Goal: Task Accomplishment & Management: Manage account settings

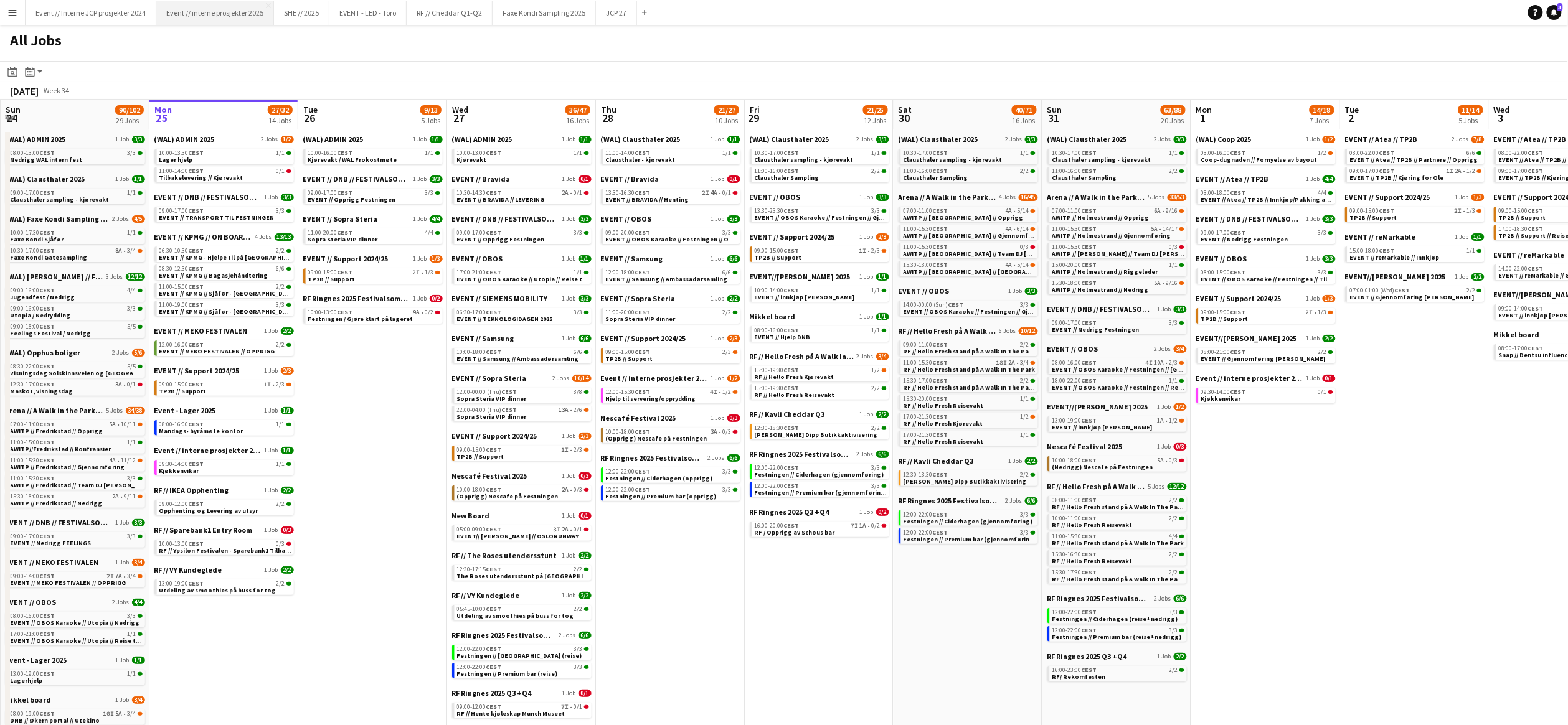
click at [241, 15] on button "Event // interne prosjekter 2025 Close" at bounding box center [215, 13] width 118 height 24
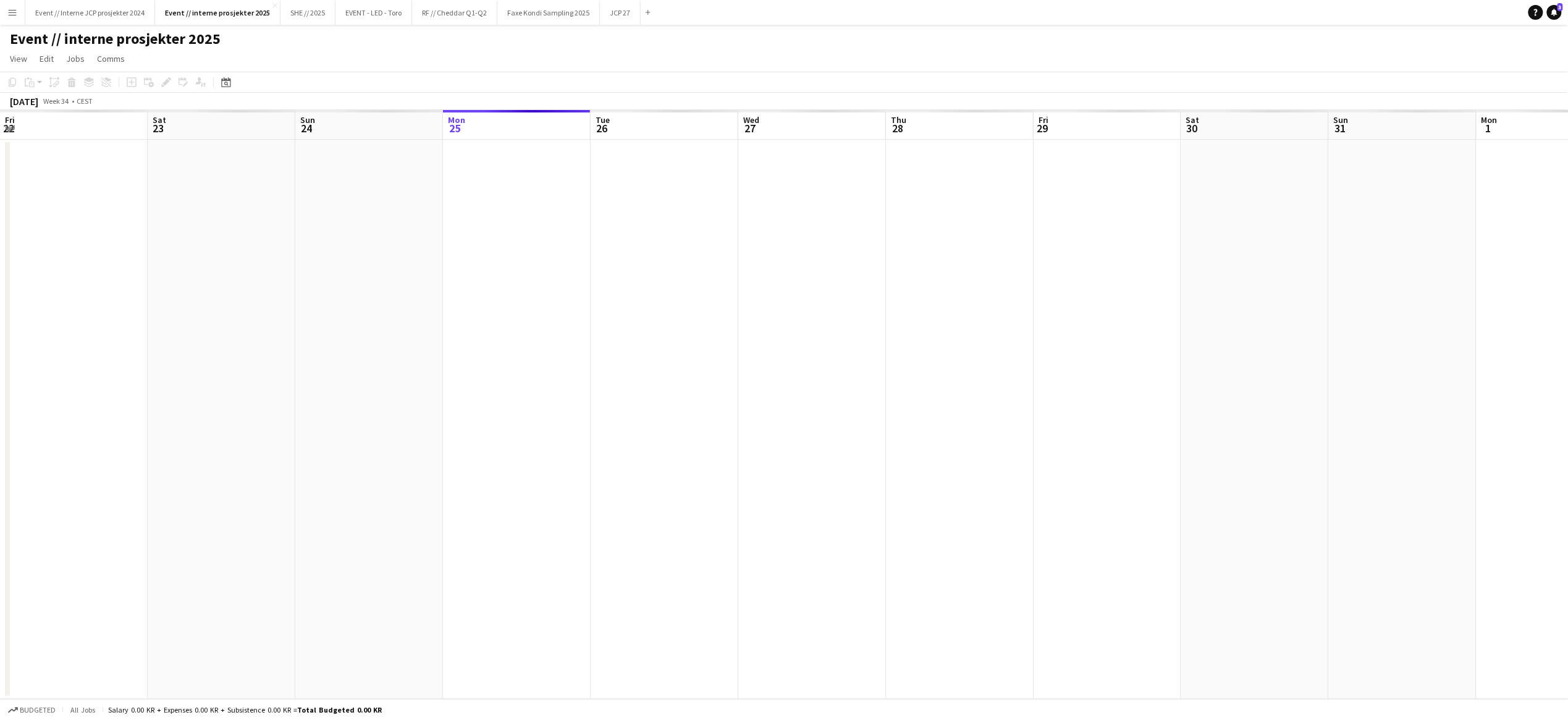
scroll to position [0, 295]
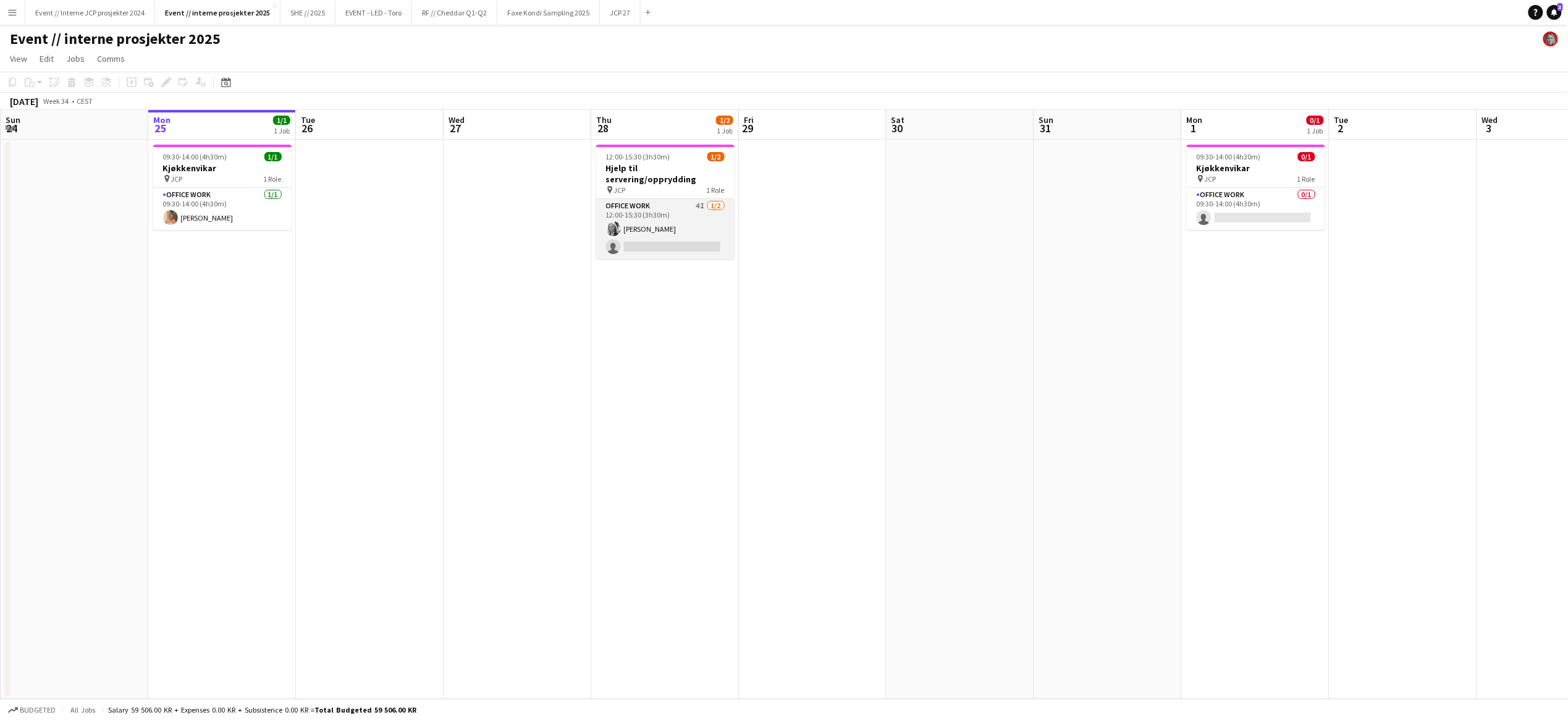
click at [693, 224] on app-card-role "Office work 4I [DATE] 12:00-15:30 (3h30m) [PERSON_NAME] single-neutral-actions" at bounding box center [665, 229] width 138 height 60
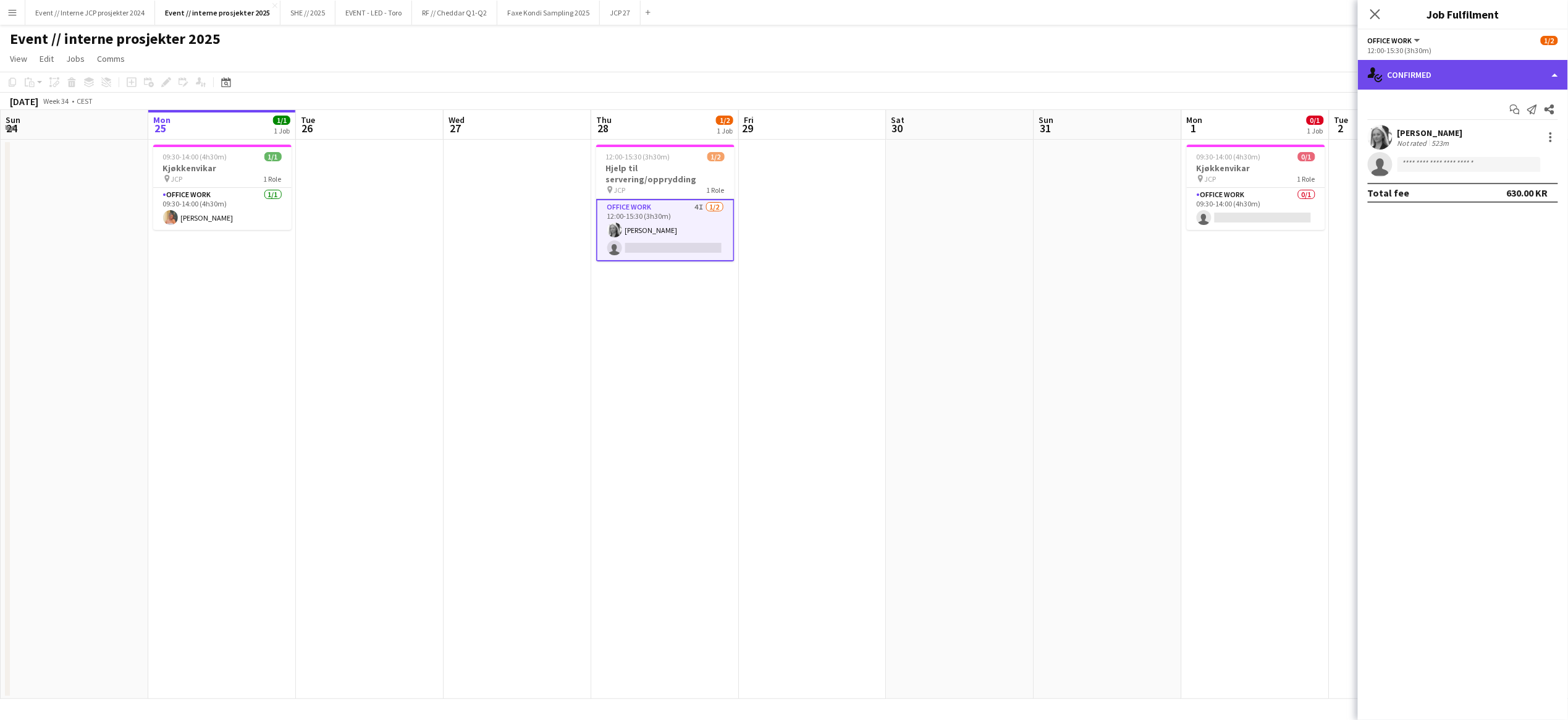
click at [1459, 78] on div "single-neutral-actions-check-2 Confirmed" at bounding box center [1463, 75] width 210 height 30
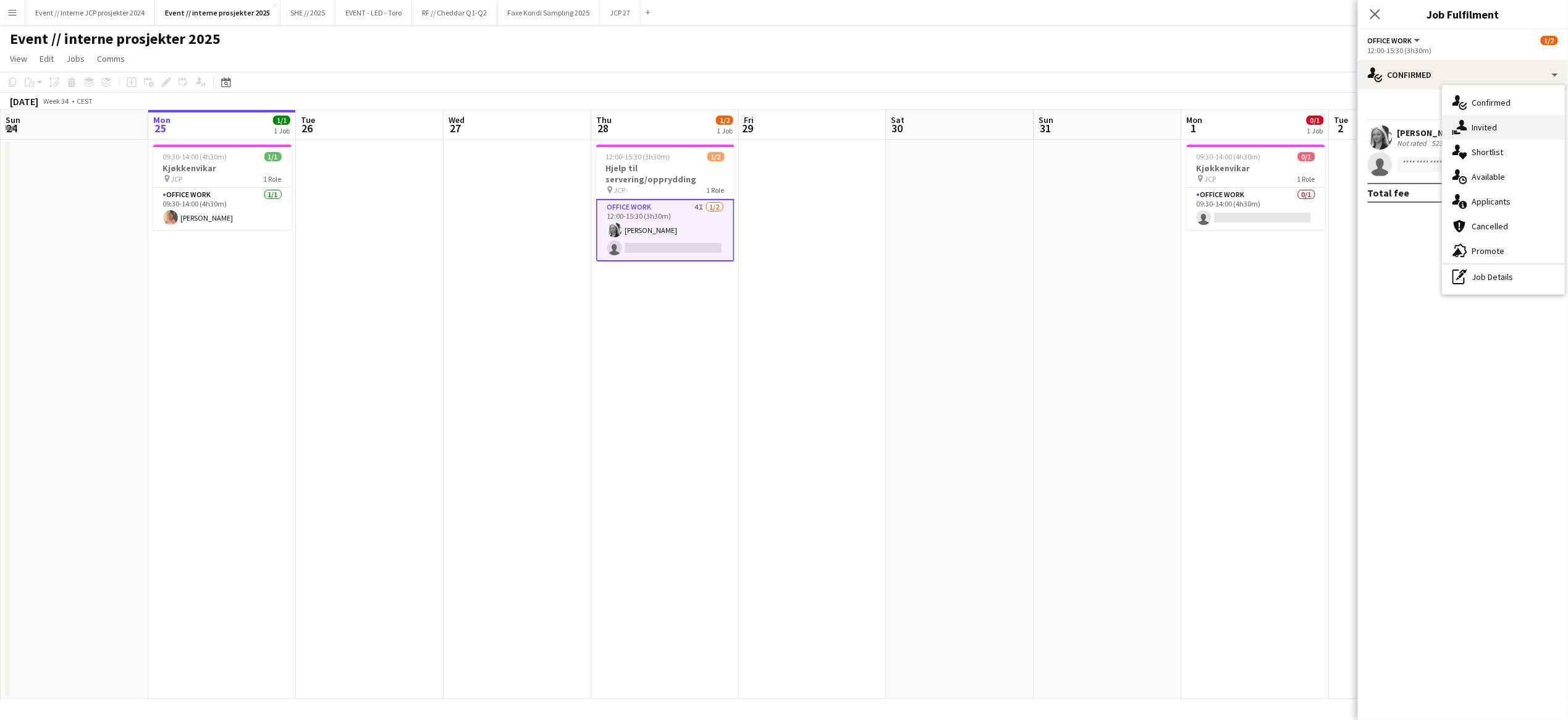
click at [1489, 131] on div "single-neutral-actions-share-1 Invited" at bounding box center [1503, 128] width 123 height 25
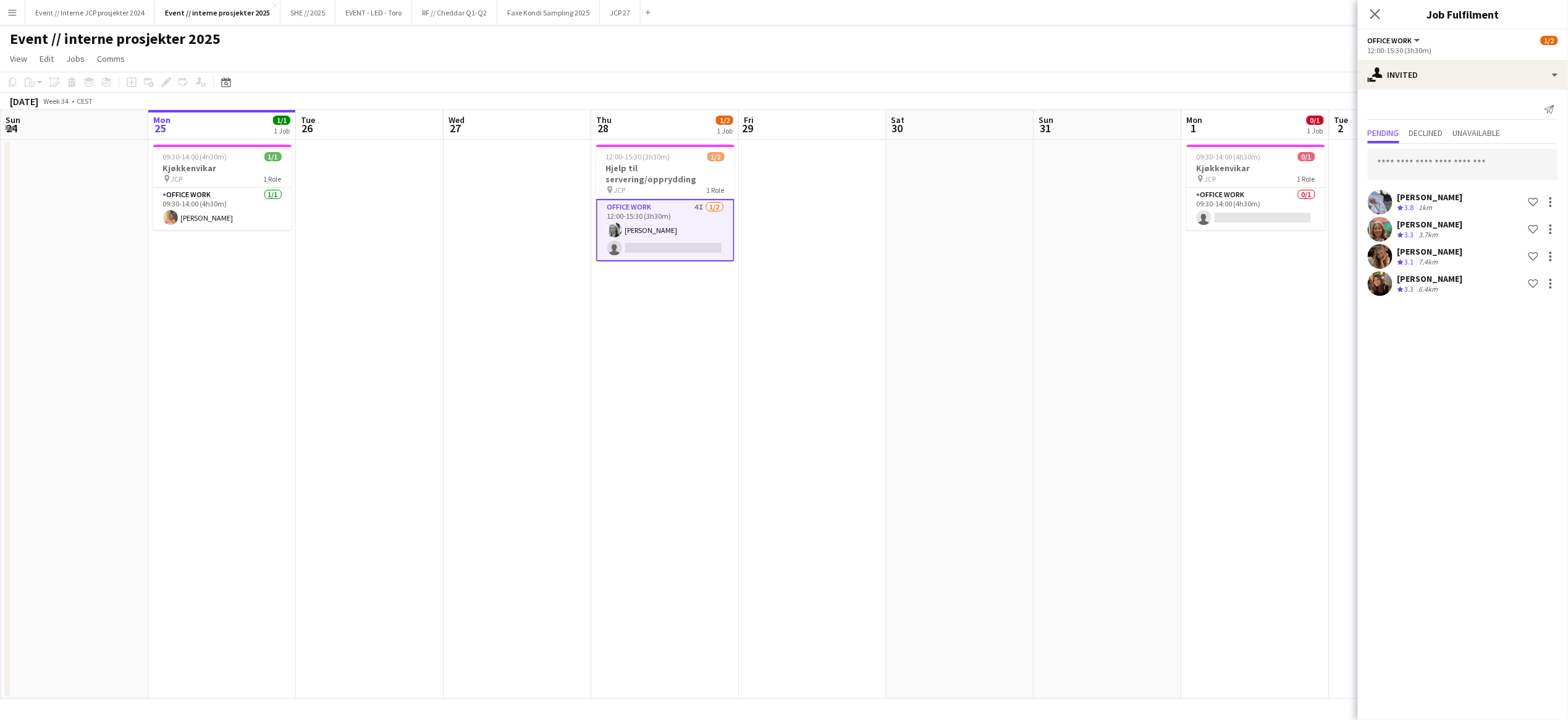
click at [1433, 120] on div "Send notification Pending Declined Unavailable Marte Sofie Rossavik Crew rating…" at bounding box center [1463, 199] width 210 height 219
click at [1436, 132] on span "Declined" at bounding box center [1426, 133] width 34 height 9
click at [1385, 132] on span "Pending" at bounding box center [1383, 133] width 32 height 9
click at [1379, 9] on icon "Close pop-in" at bounding box center [1375, 14] width 12 height 12
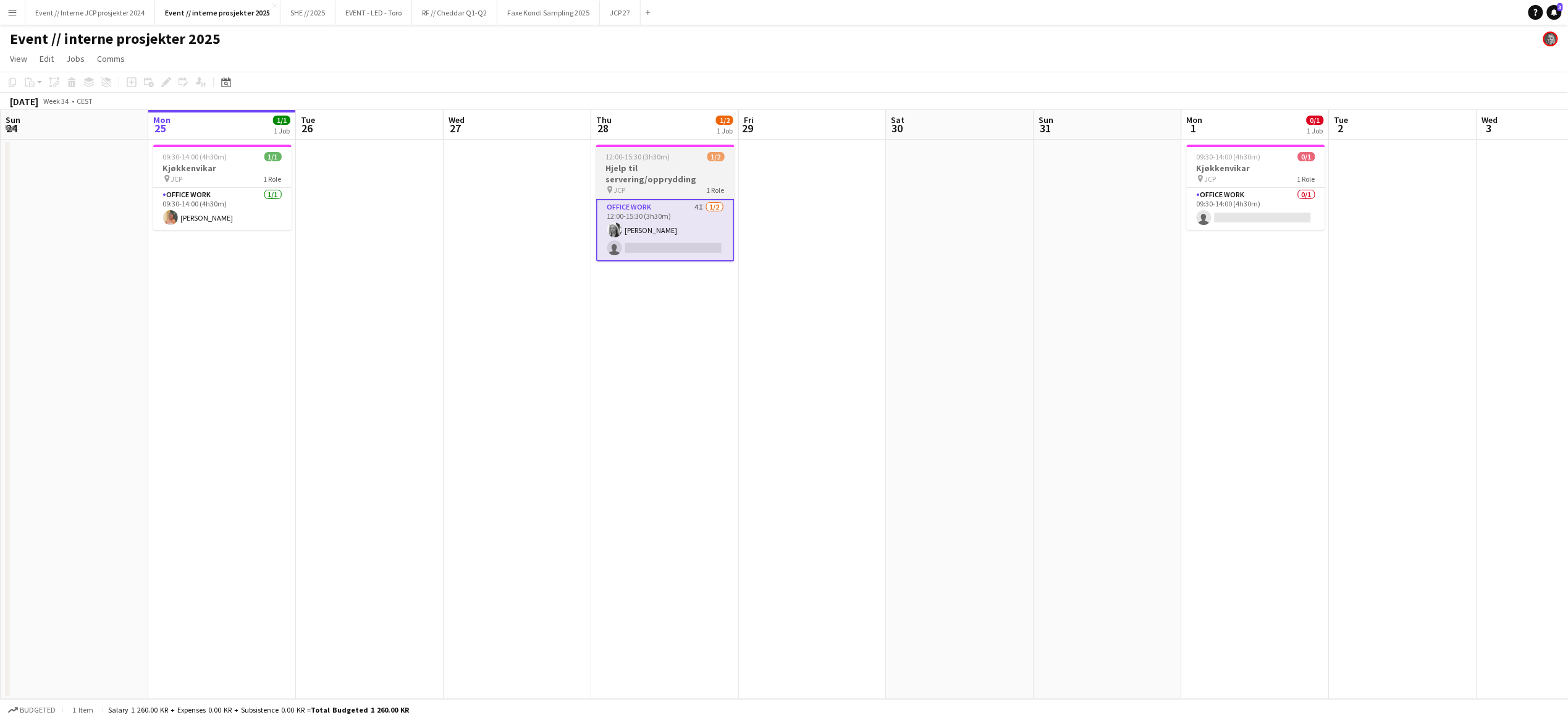
click at [670, 164] on h3 "Hjelp til servering/opprydding" at bounding box center [665, 174] width 138 height 22
click at [668, 219] on app-card-role "Office work 4I 1/2 12:00-15:30 (3h30m) Maria Grefberg single-neutral-actions" at bounding box center [665, 230] width 136 height 60
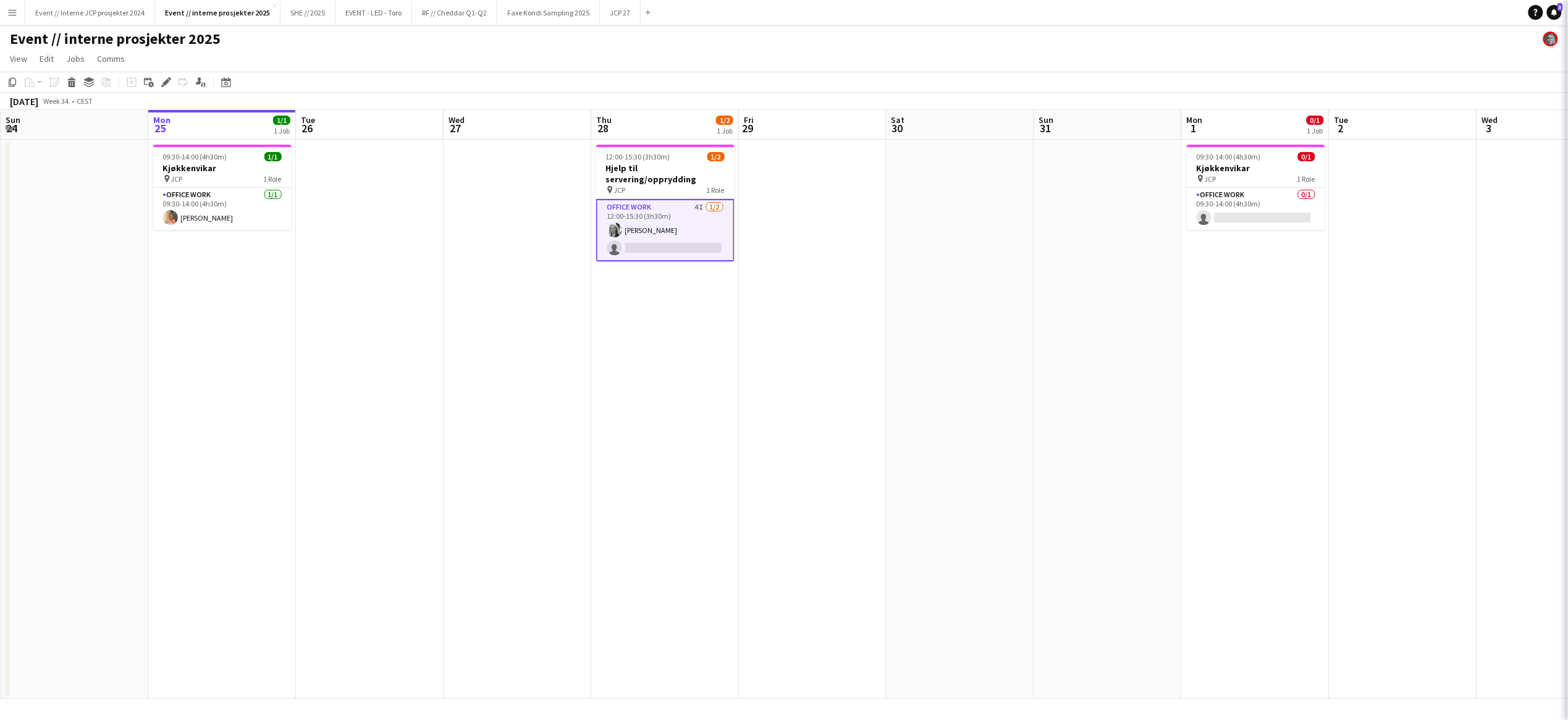
scroll to position [0, 294]
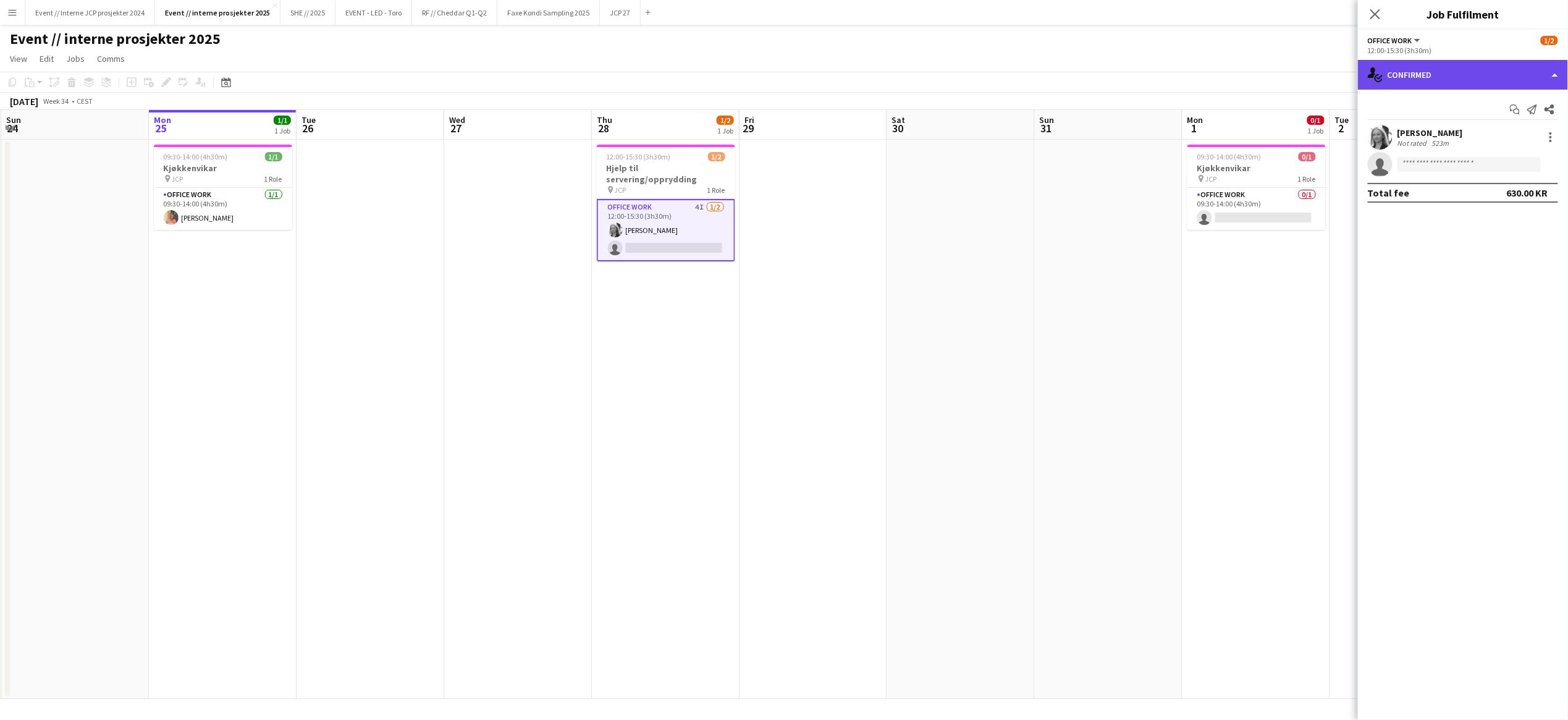
click at [1440, 82] on div "single-neutral-actions-check-2 Confirmed" at bounding box center [1463, 75] width 210 height 30
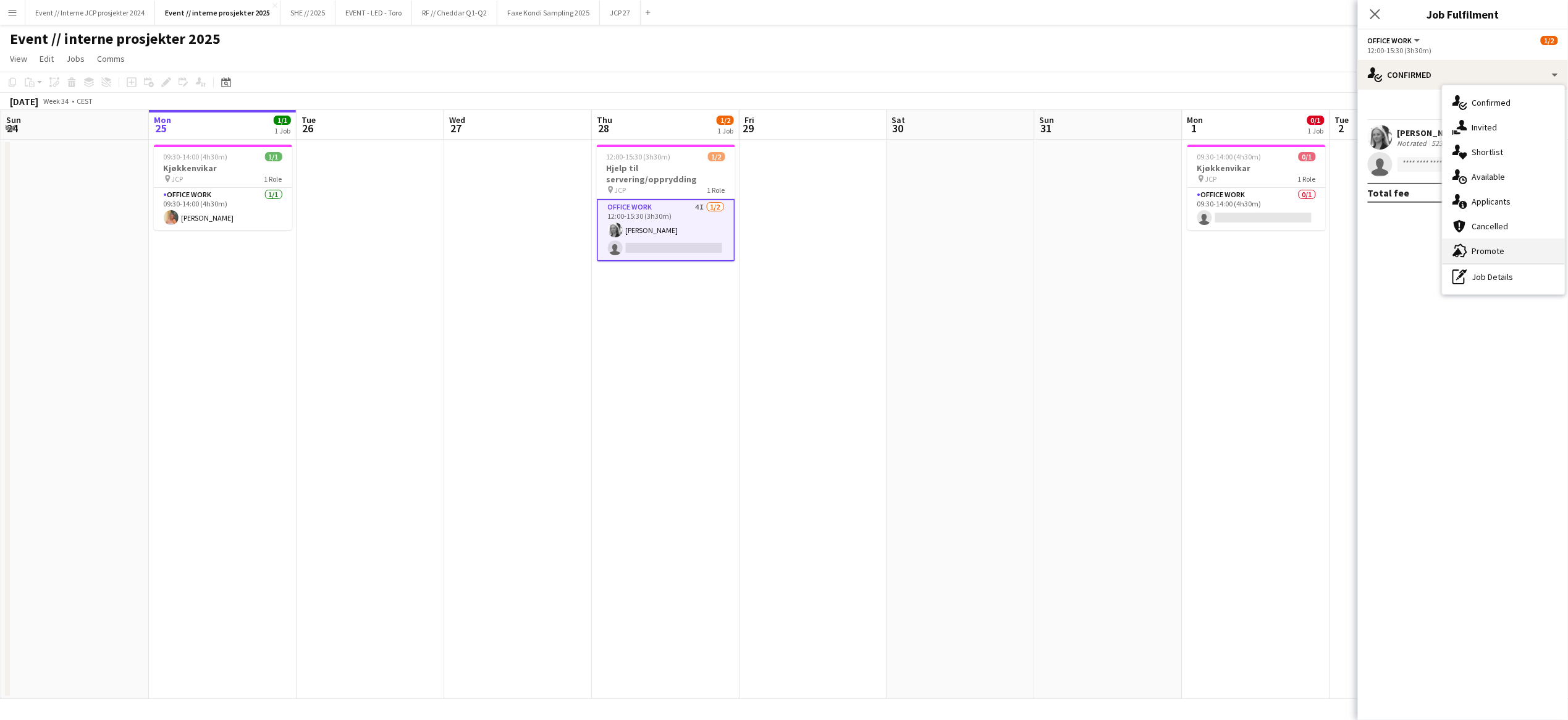
click at [1539, 253] on div "advertising-megaphone Promote" at bounding box center [1503, 251] width 123 height 25
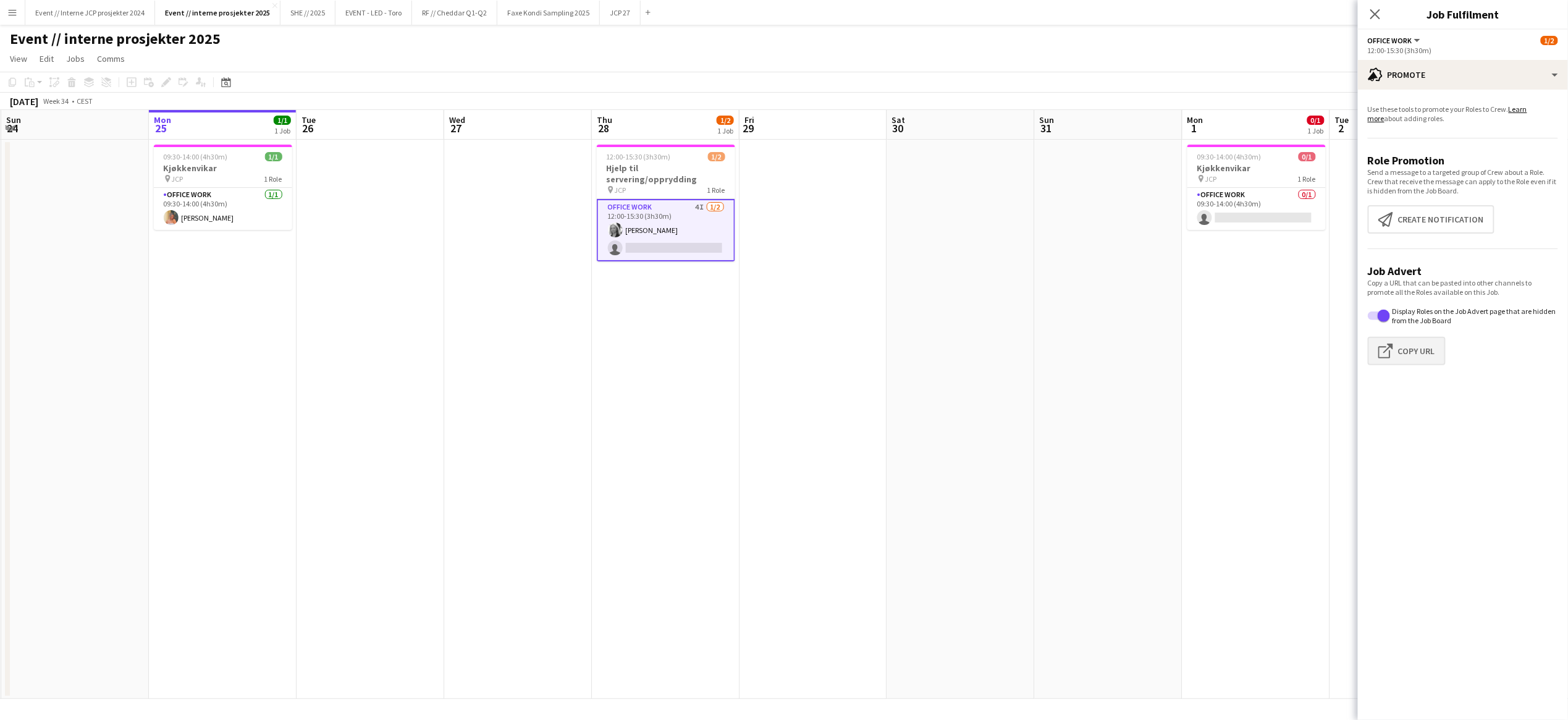
click at [1406, 342] on button "Click to copy URL Copy Url" at bounding box center [1406, 351] width 78 height 29
click at [1419, 353] on button "Click to copy URL Copy Url" at bounding box center [1406, 351] width 78 height 29
click at [1385, 16] on div "Close pop-in" at bounding box center [1375, 14] width 35 height 29
click at [1380, 14] on icon "Close pop-in" at bounding box center [1375, 14] width 12 height 12
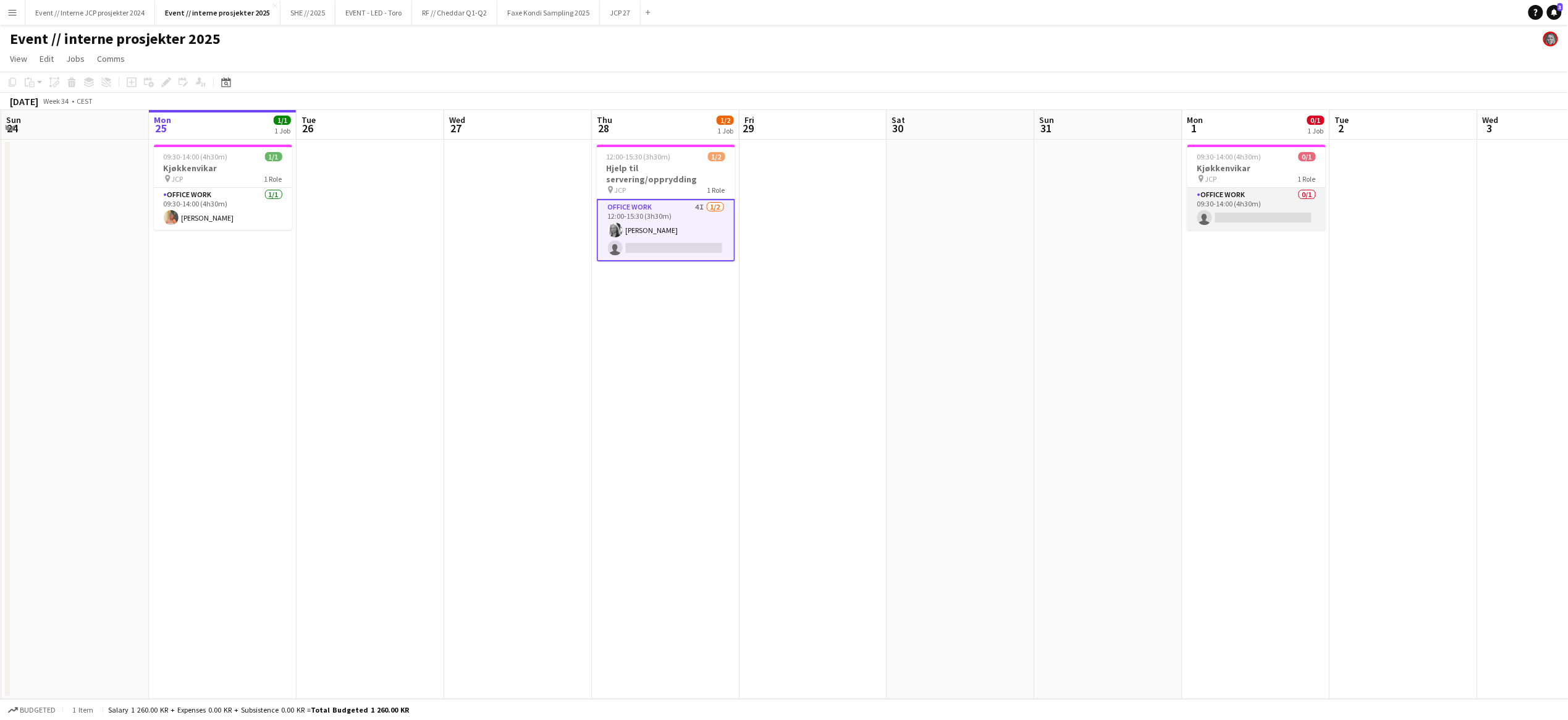
click at [1246, 217] on app-card-role "Office work 0/1 09:30-14:00 (4h30m) single-neutral-actions" at bounding box center [1256, 209] width 138 height 42
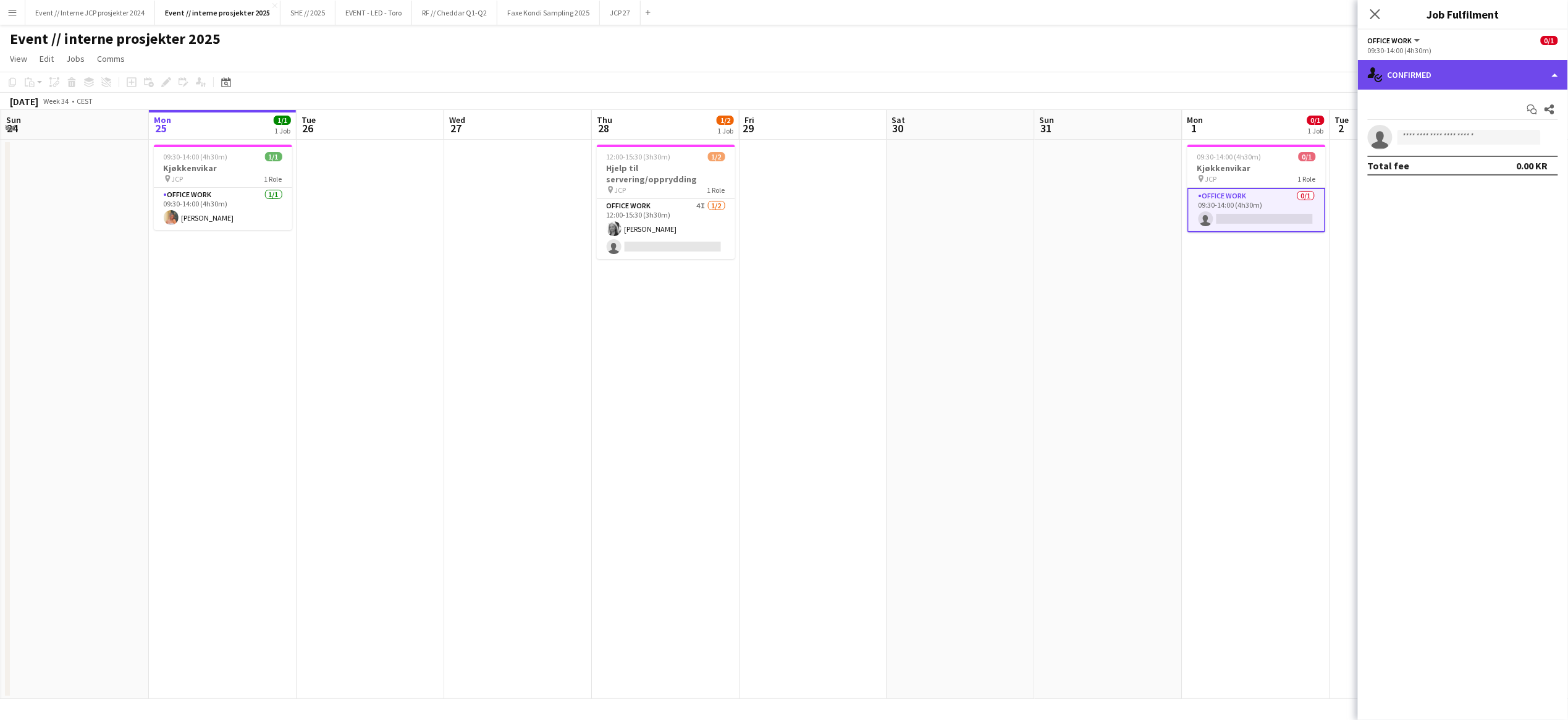
click at [1471, 69] on div "single-neutral-actions-check-2 Confirmed" at bounding box center [1463, 75] width 210 height 30
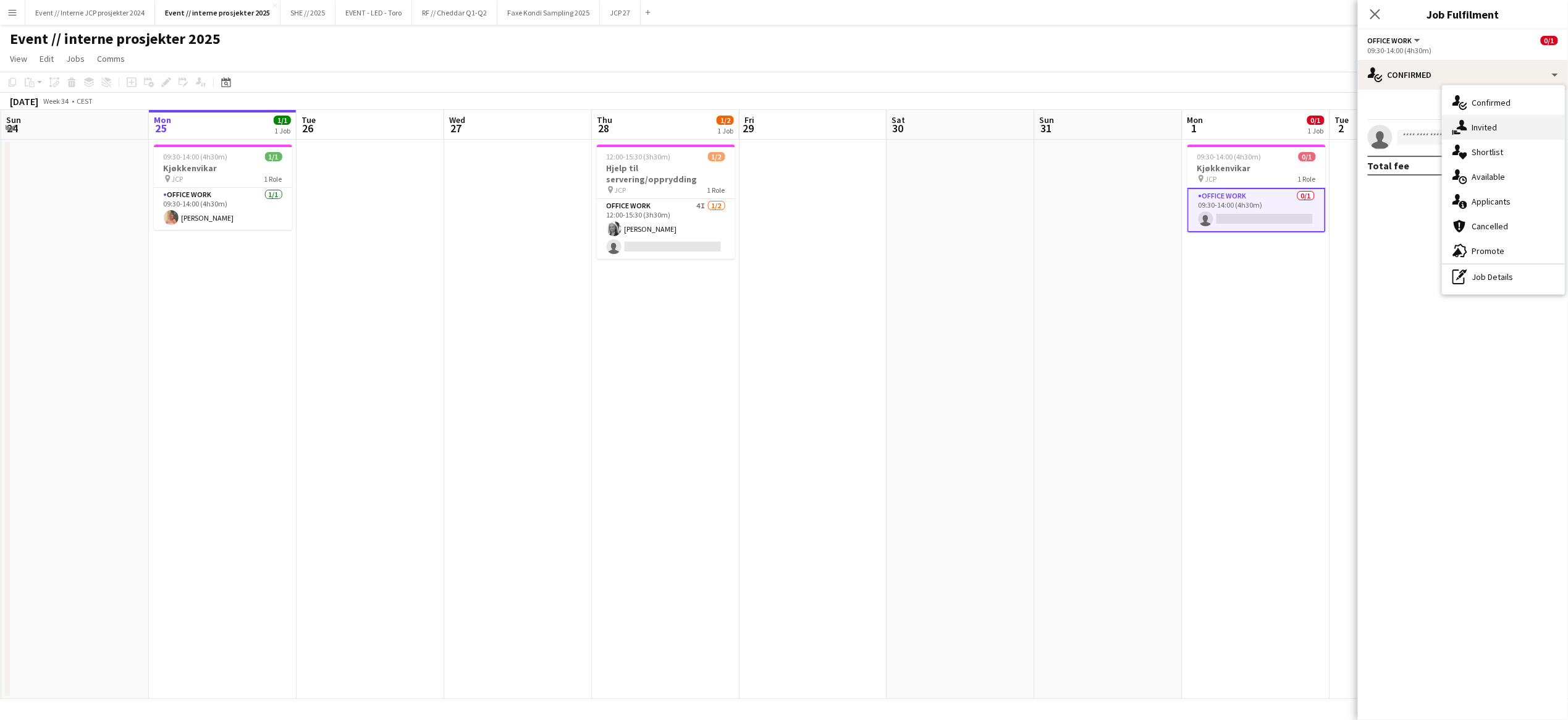
click at [1473, 127] on div "single-neutral-actions-share-1 Invited" at bounding box center [1503, 128] width 123 height 25
click at [1431, 103] on span "Declined" at bounding box center [1426, 108] width 34 height 9
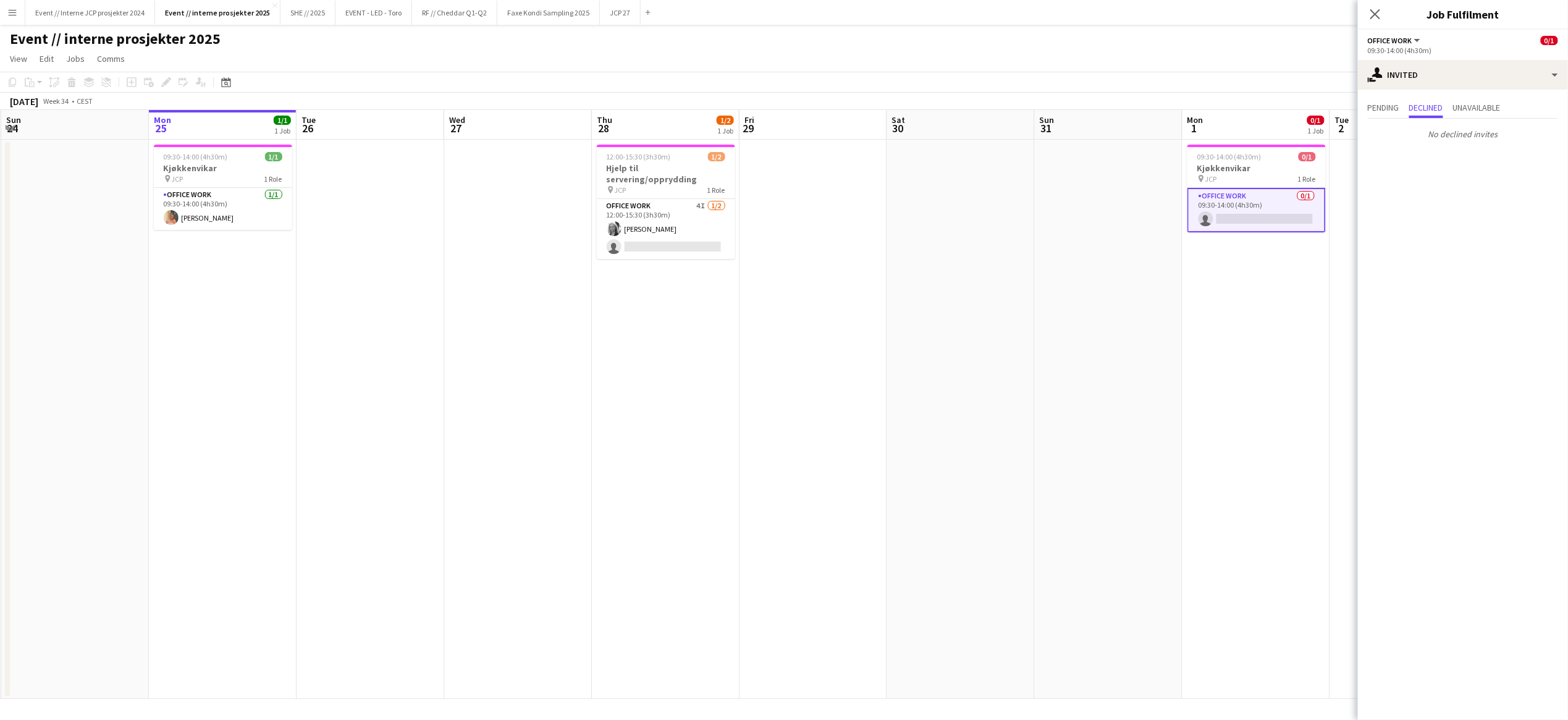
click at [1511, 106] on div "Pending Declined Unavailable" at bounding box center [1463, 109] width 190 height 19
click at [1381, 108] on span "Pending" at bounding box center [1383, 108] width 32 height 9
click at [1432, 141] on input "text" at bounding box center [1463, 139] width 190 height 31
click at [1493, 100] on span "Unavailable" at bounding box center [1477, 109] width 47 height 19
click at [1426, 111] on span "Declined" at bounding box center [1426, 108] width 34 height 9
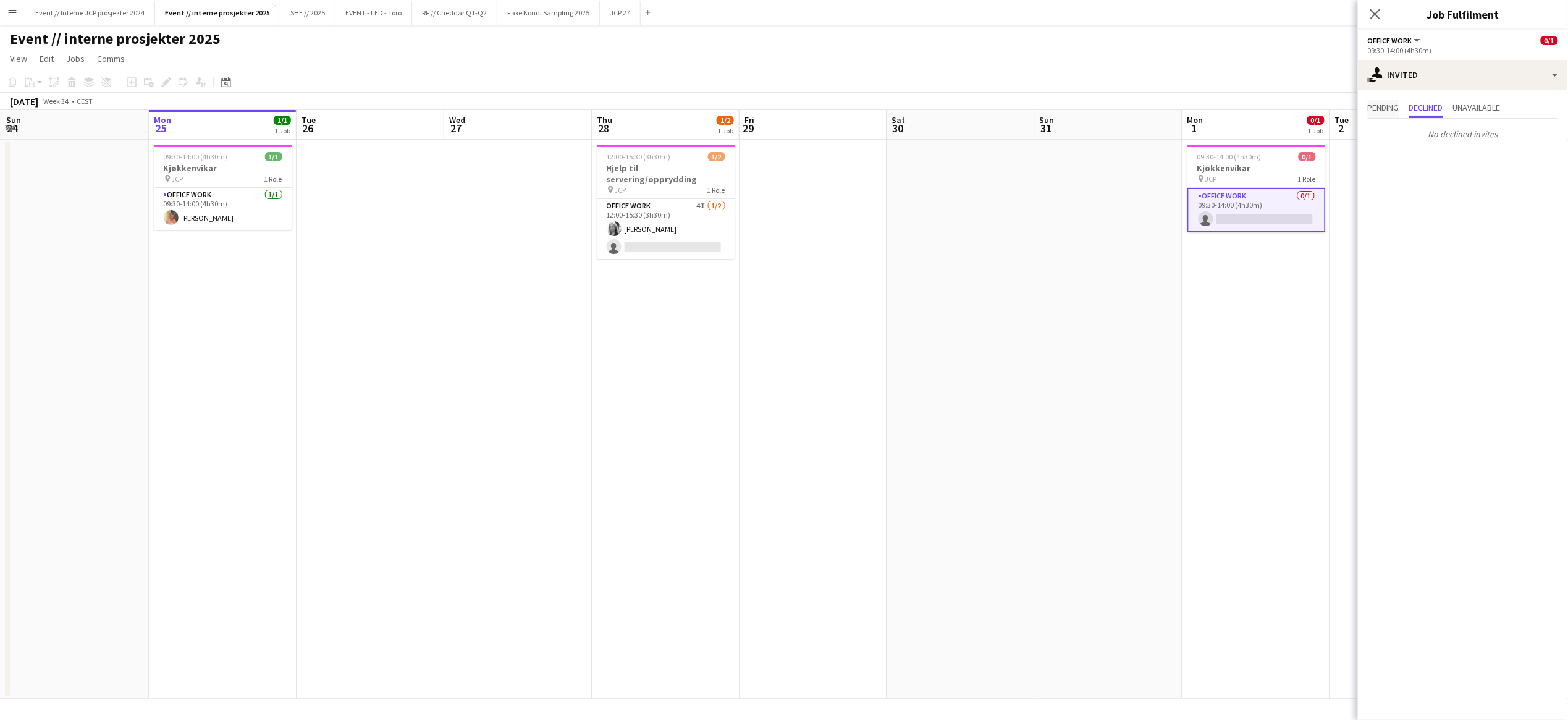
click at [1370, 106] on span "Pending" at bounding box center [1383, 108] width 32 height 9
click at [1386, 139] on input "text" at bounding box center [1463, 139] width 190 height 31
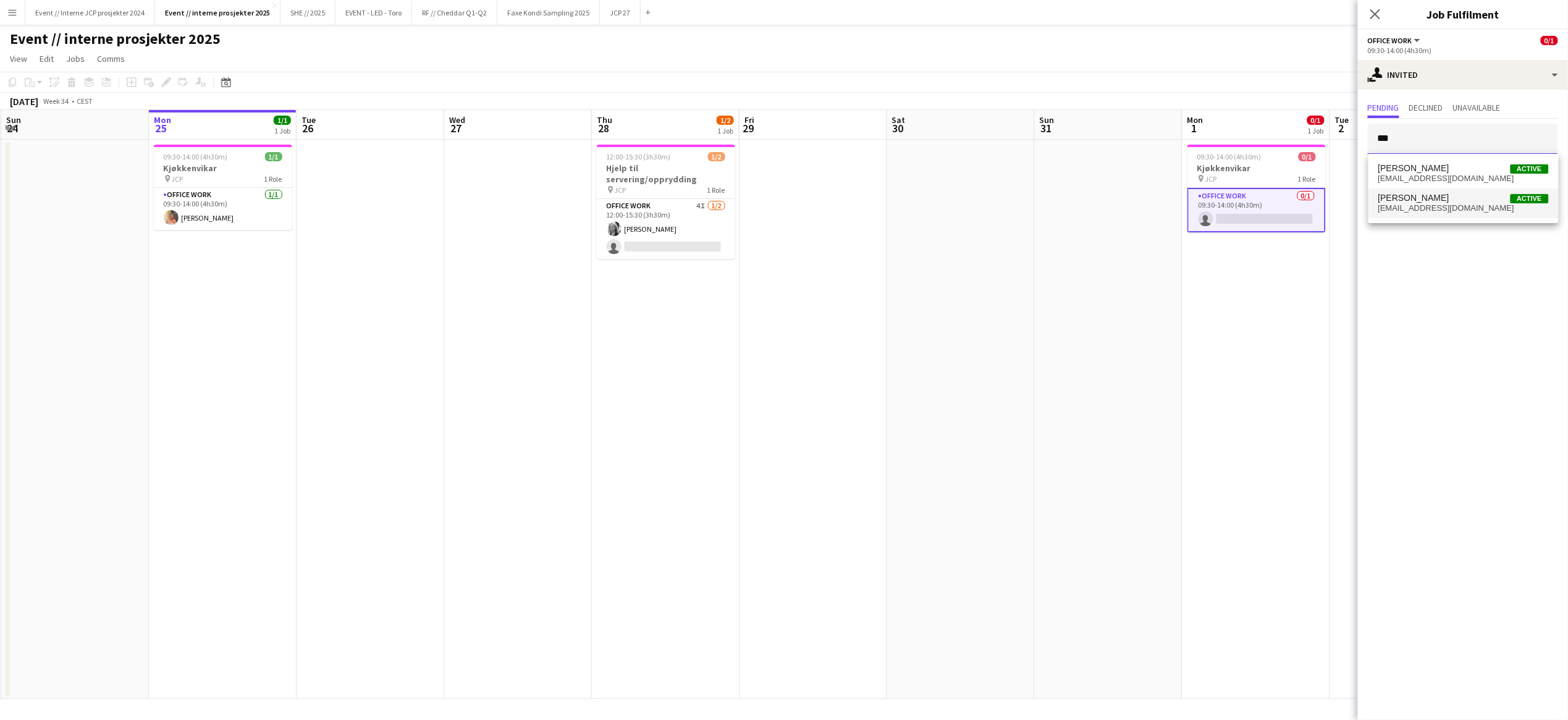
type input "***"
click at [1434, 209] on span "katyakuzmenko271001@gmail.com" at bounding box center [1464, 208] width 170 height 10
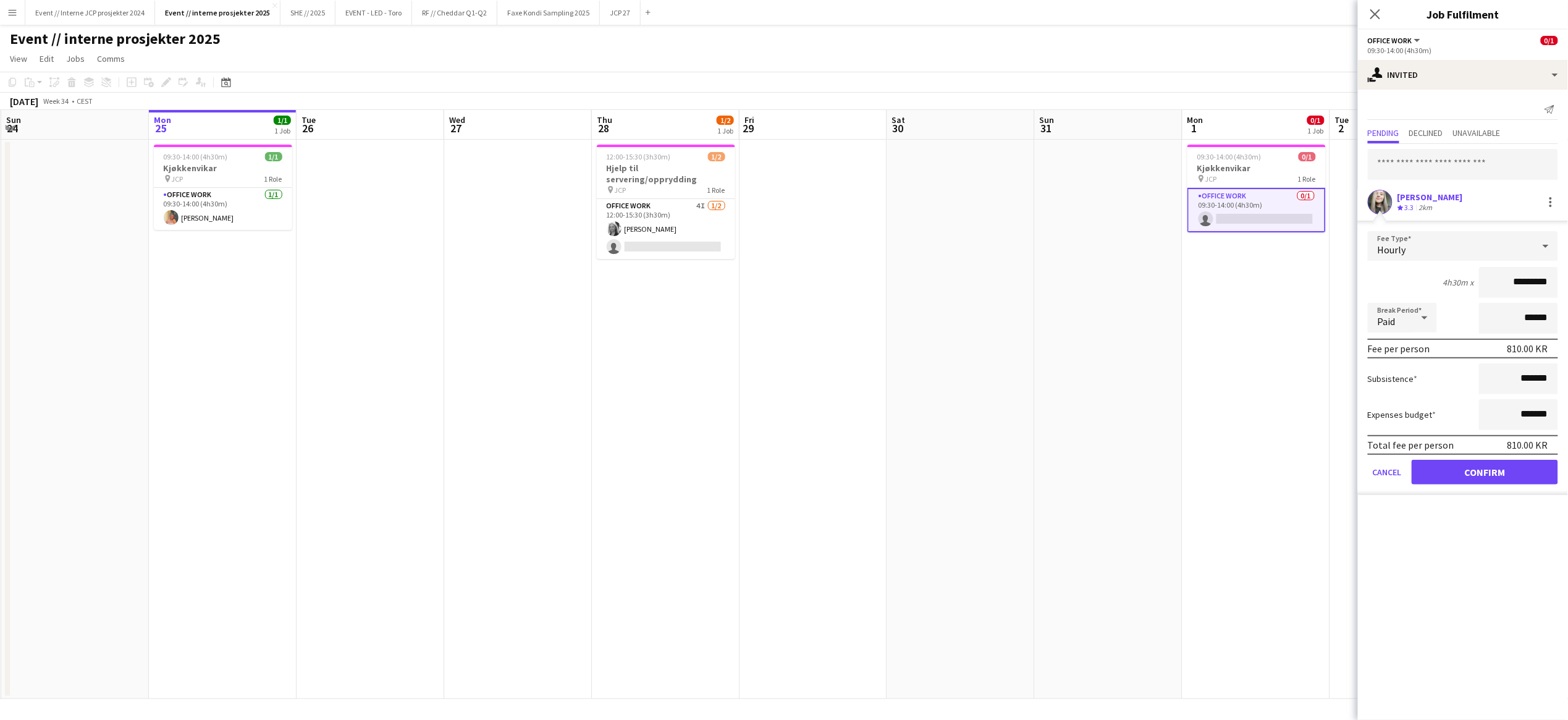
click at [1524, 471] on button "Confirm" at bounding box center [1485, 472] width 146 height 25
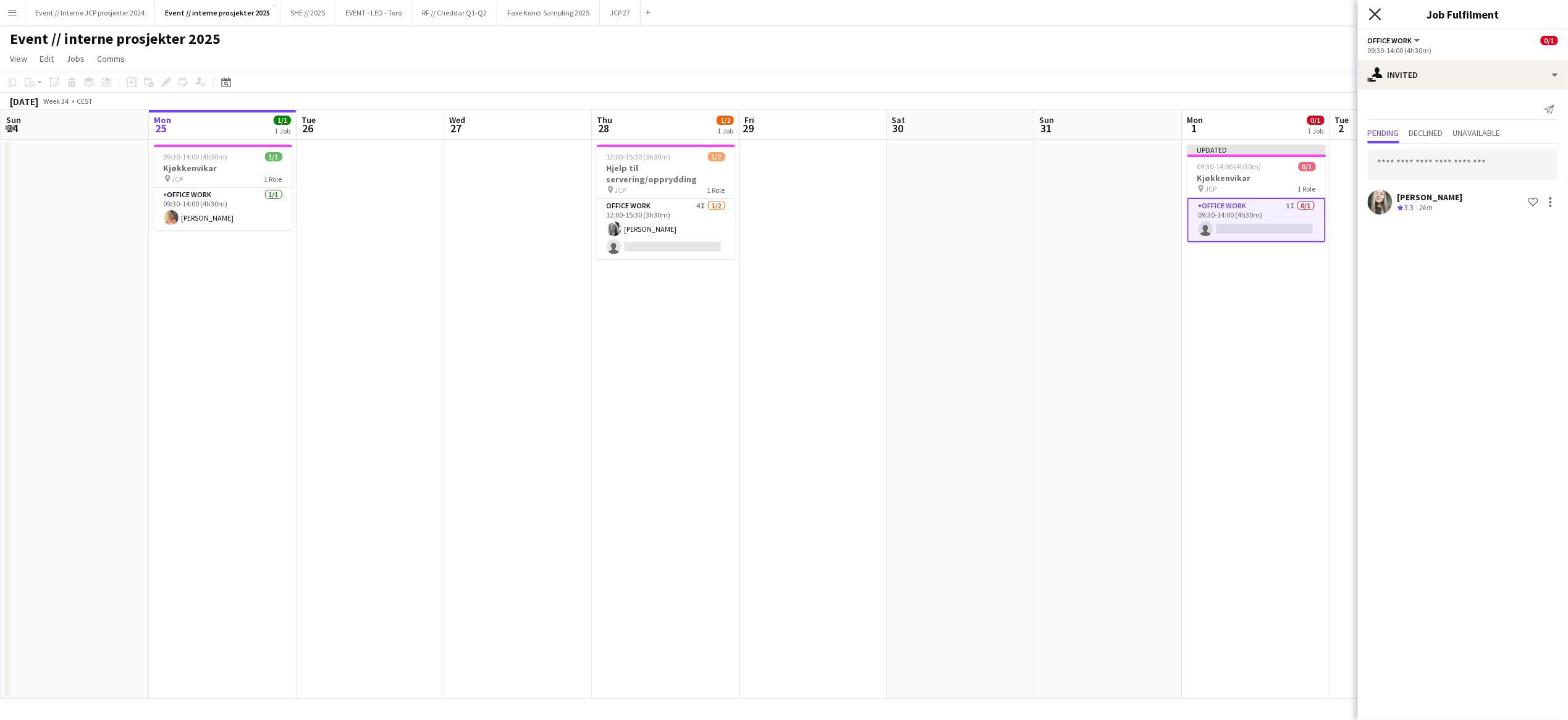
click at [1375, 13] on icon "Close pop-in" at bounding box center [1375, 14] width 12 height 12
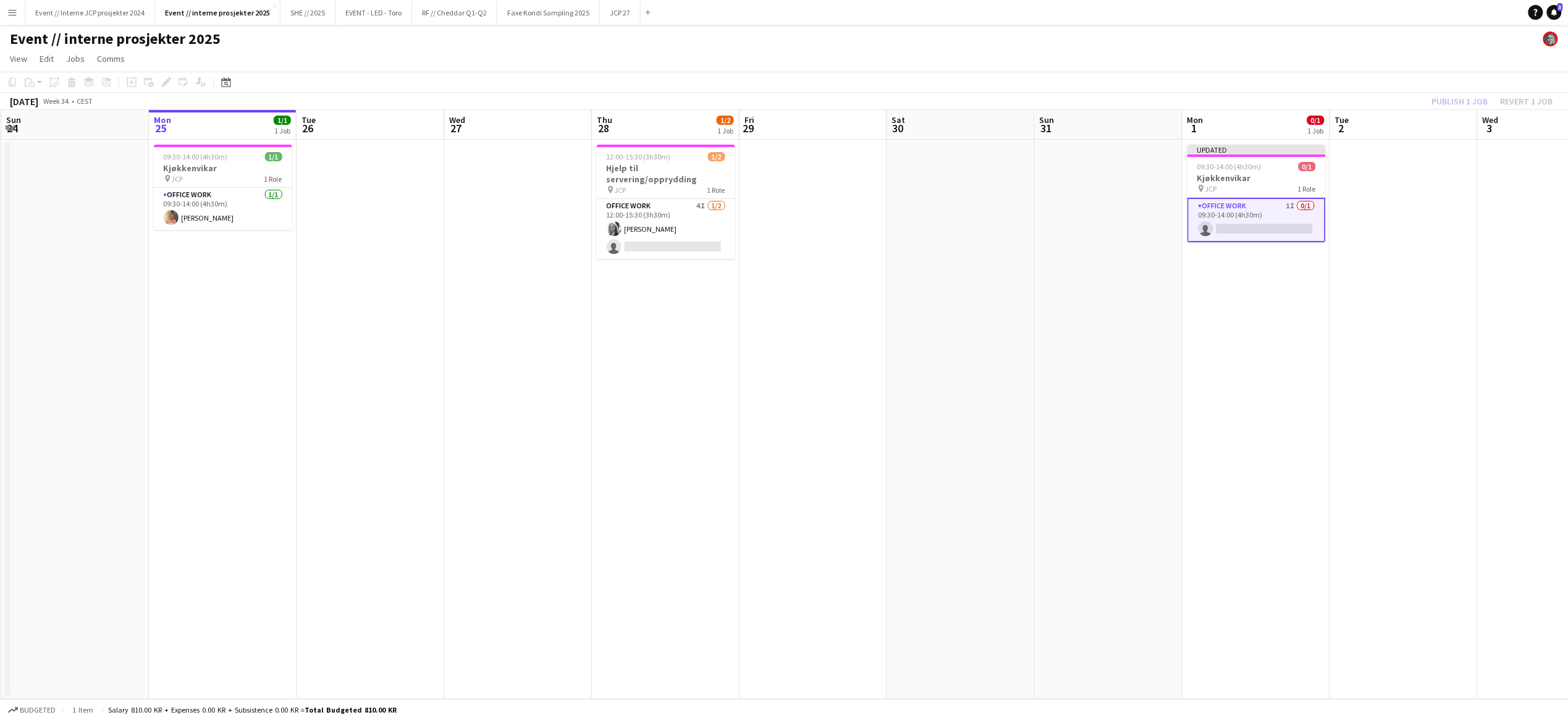
click at [1443, 101] on div "Publish 1 job Revert 1 job" at bounding box center [1492, 101] width 151 height 16
click at [1444, 101] on button "Publish 1 job" at bounding box center [1460, 101] width 66 height 16
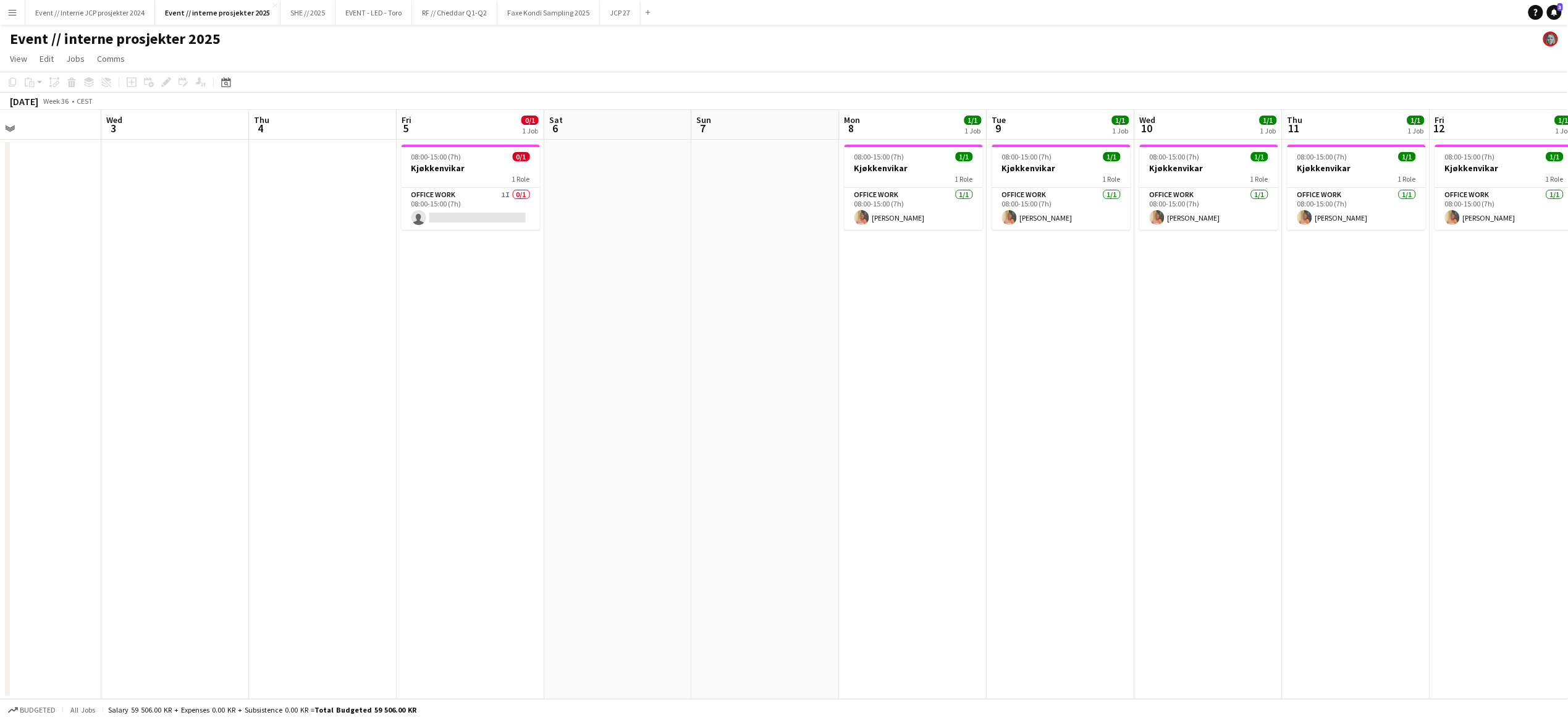
scroll to position [0, 488]
click at [482, 192] on app-card-role "Office work 1I 0/1 08:00-15:00 (7h) single-neutral-actions" at bounding box center [473, 209] width 138 height 42
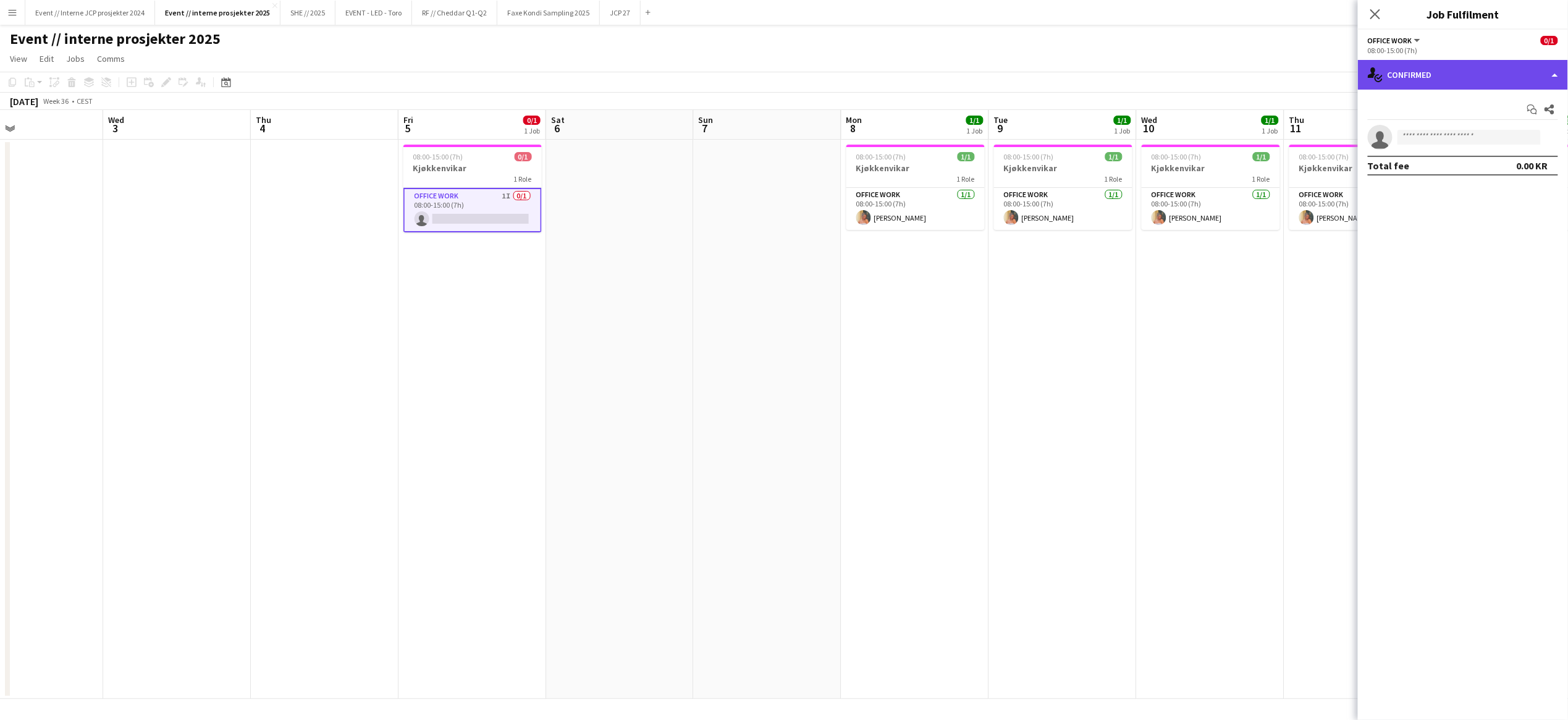
click at [1447, 67] on div "single-neutral-actions-check-2 Confirmed" at bounding box center [1463, 75] width 210 height 30
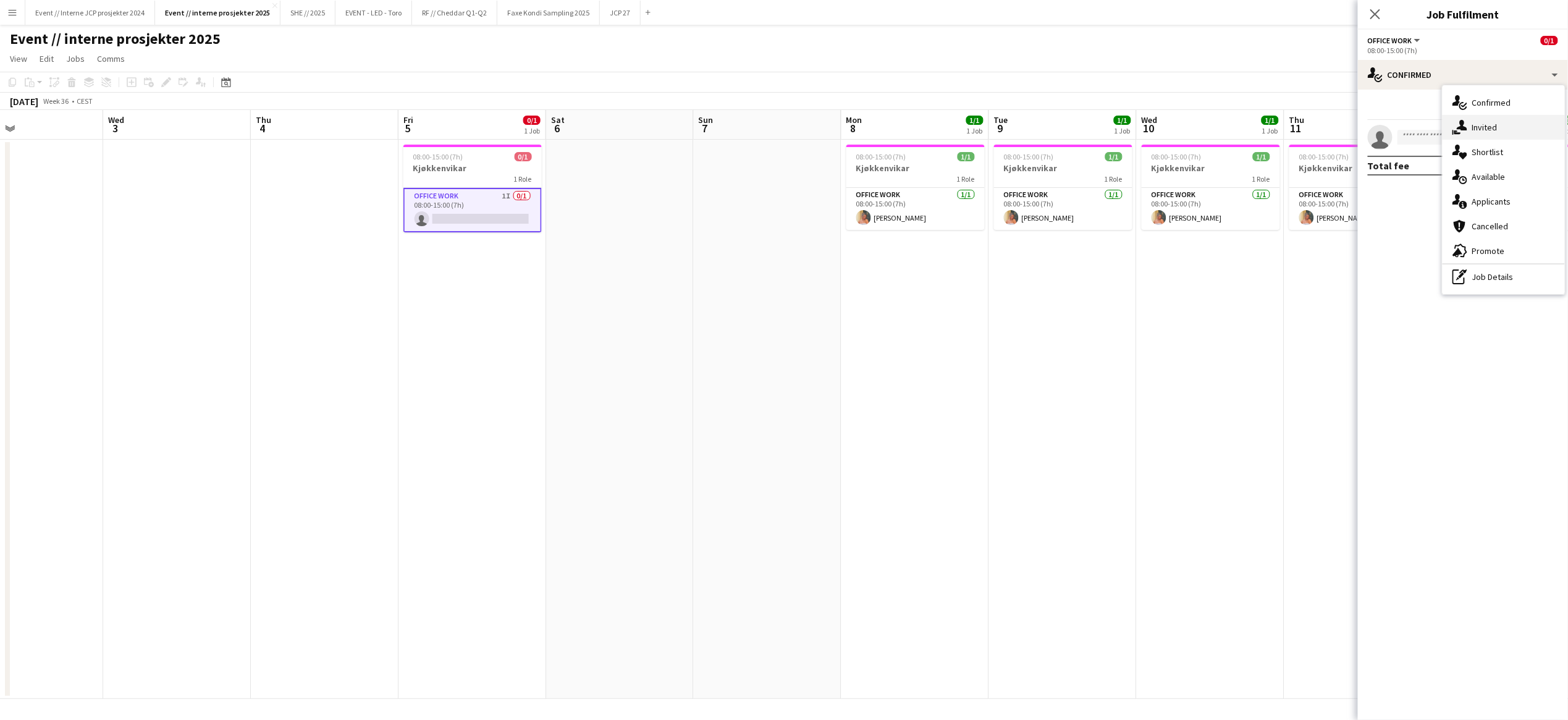
click at [1471, 126] on div "single-neutral-actions-share-1 Invited" at bounding box center [1503, 128] width 123 height 25
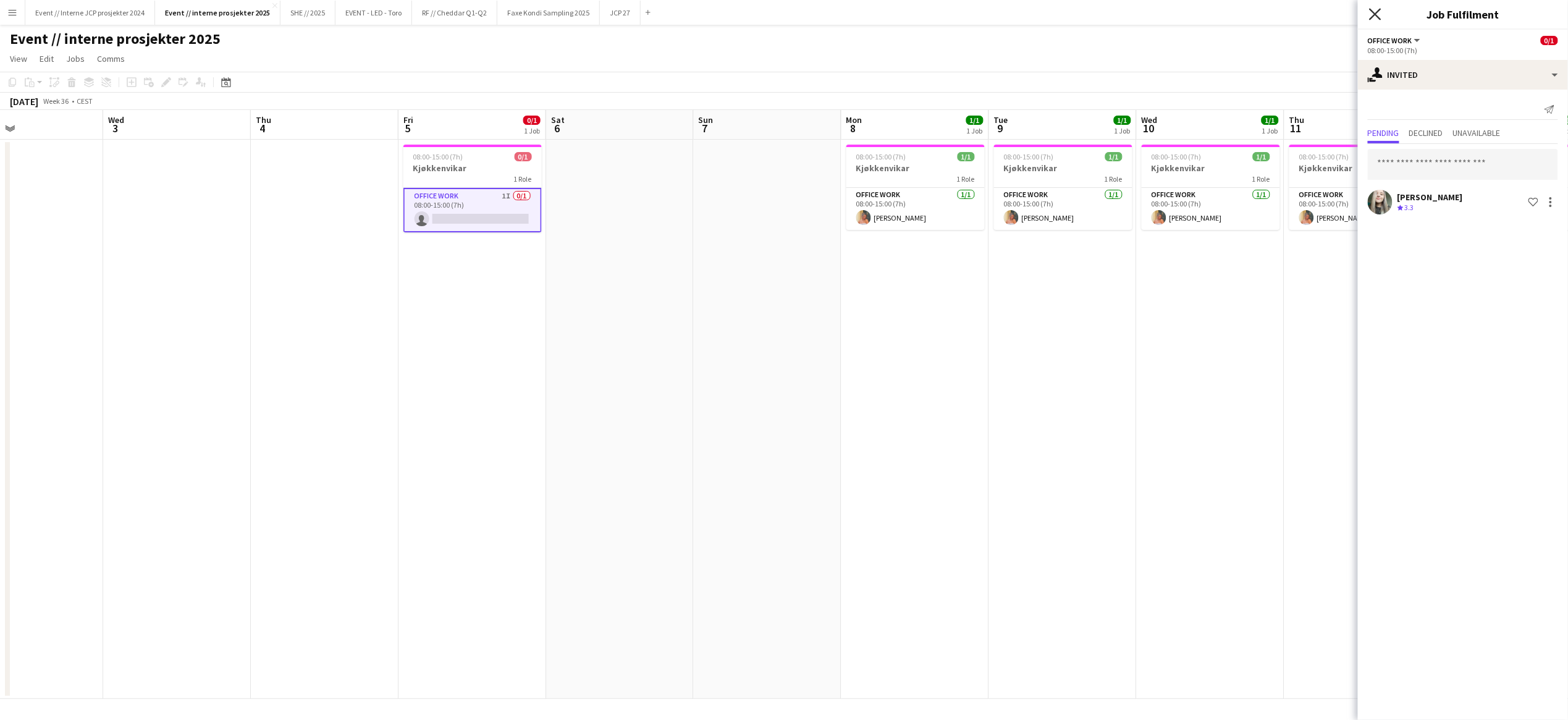
click at [1374, 11] on icon "Close pop-in" at bounding box center [1375, 14] width 12 height 12
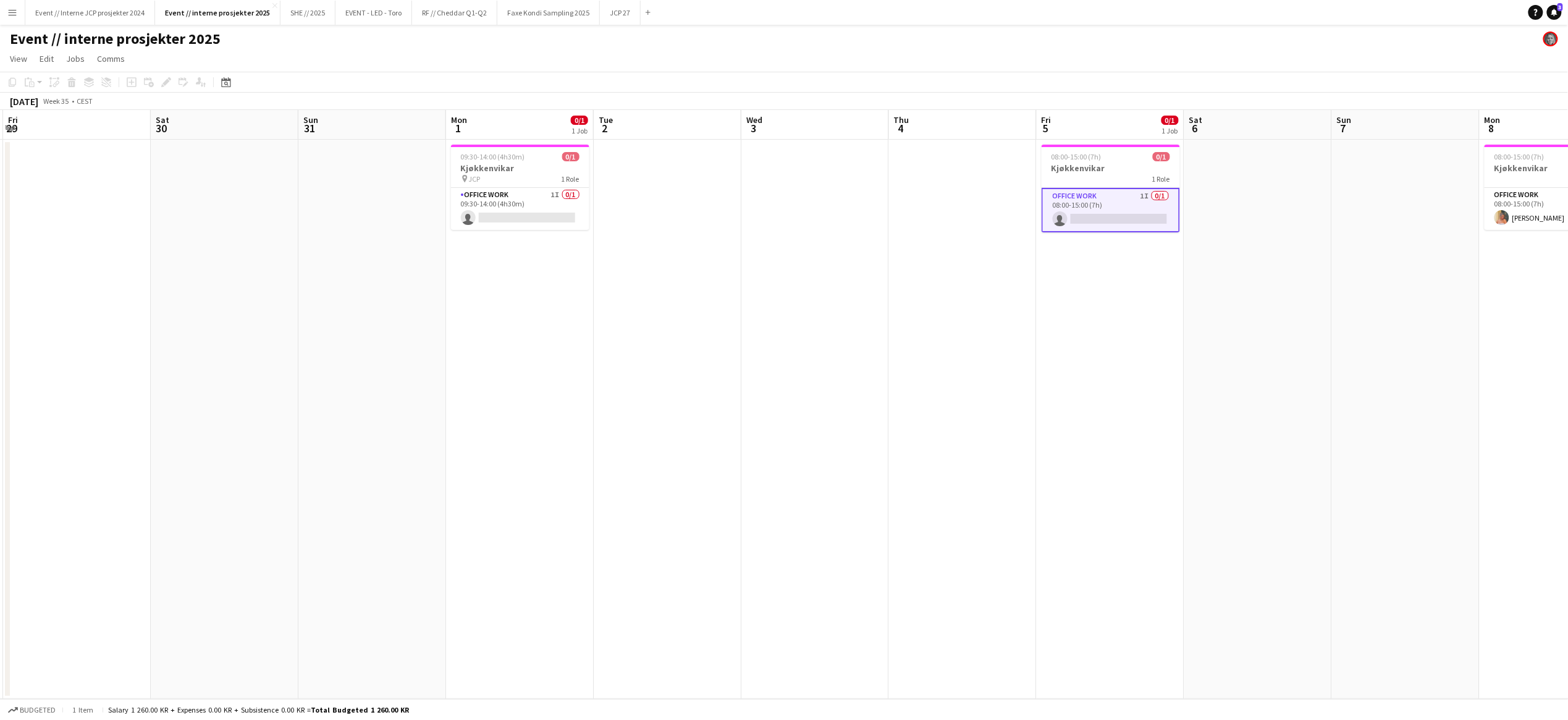
scroll to position [0, 292]
